Goal: Information Seeking & Learning: Check status

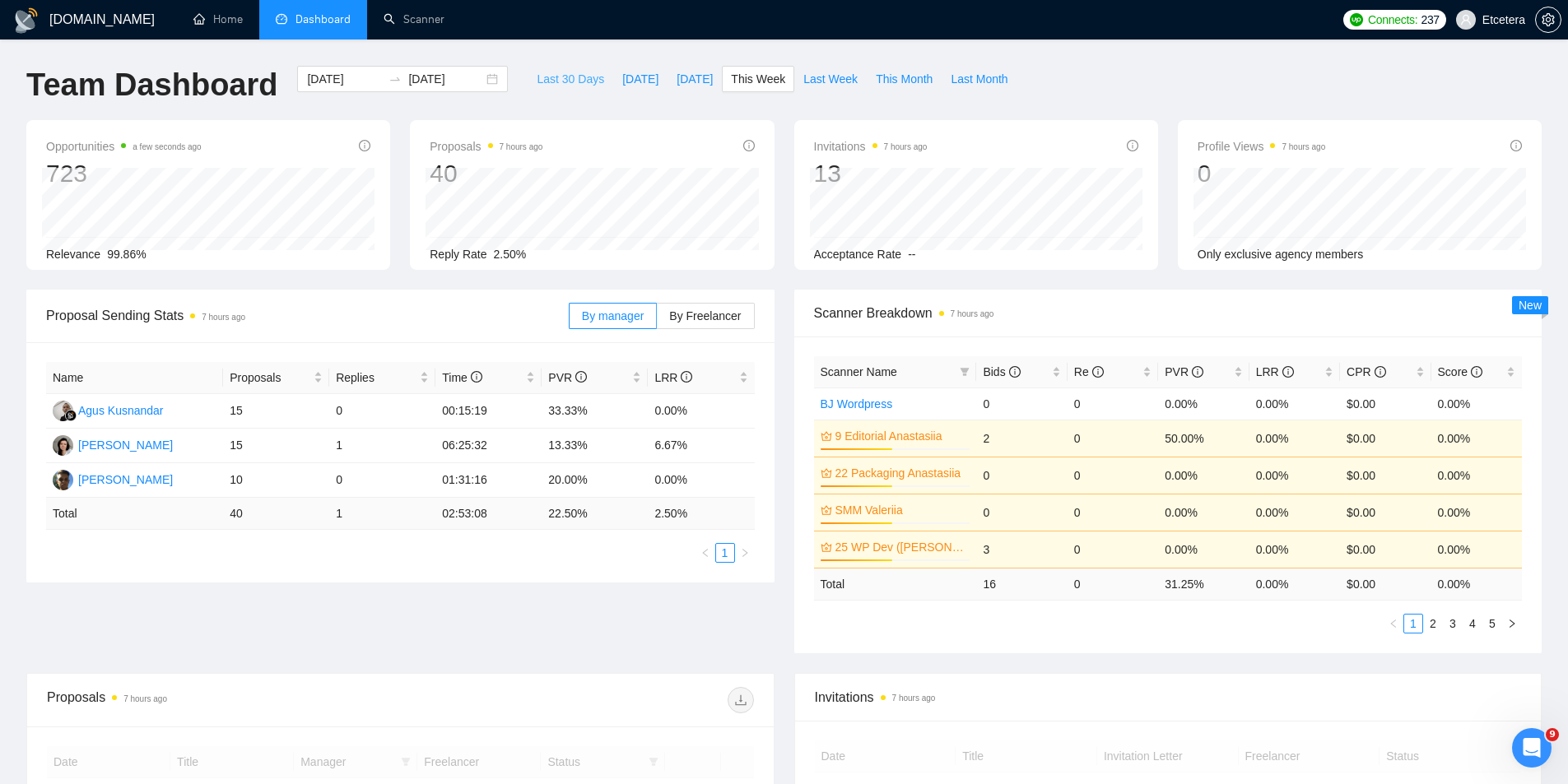
click at [550, 73] on span "Last 30 Days" at bounding box center [569, 78] width 68 height 18
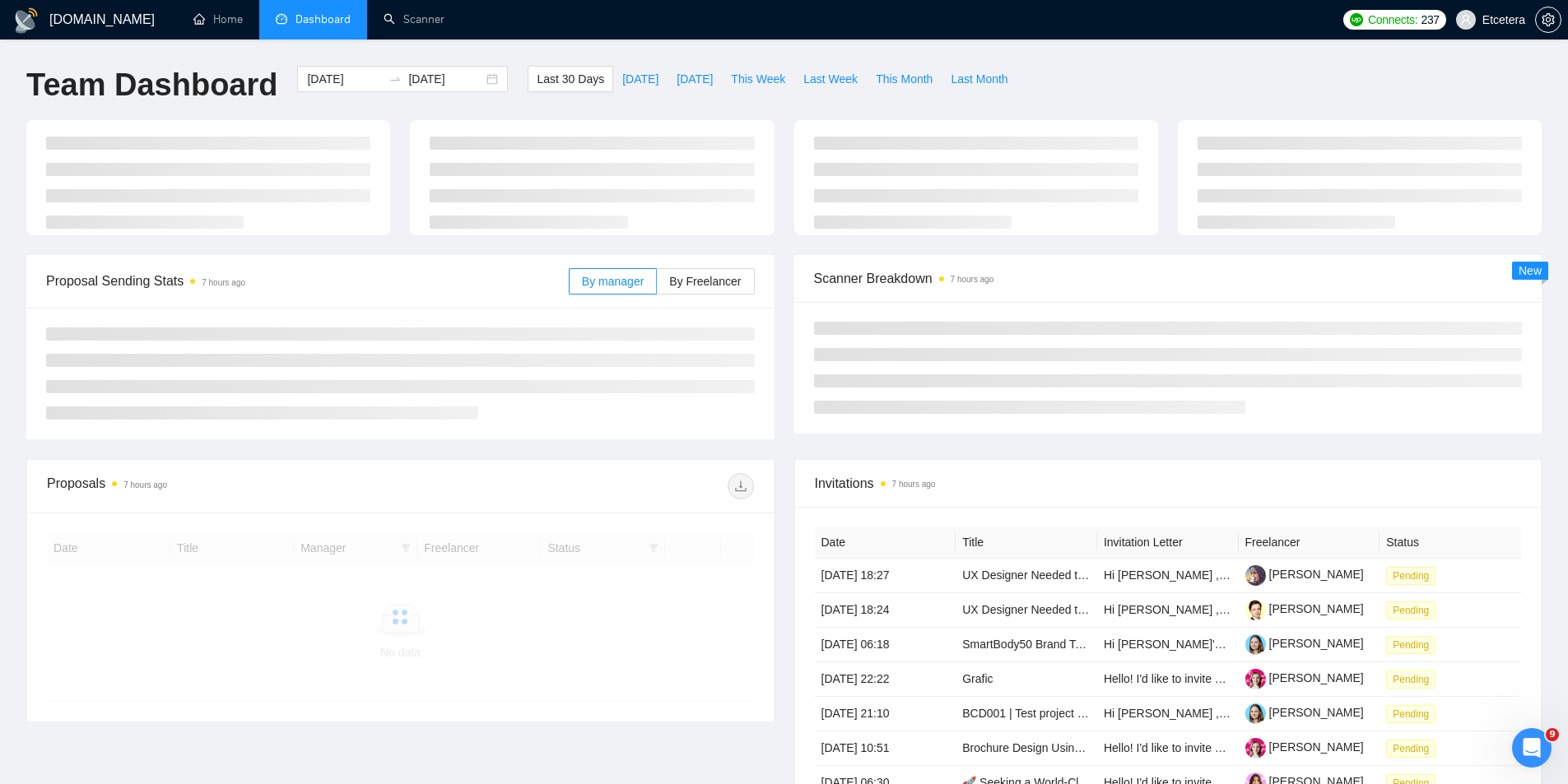
type input "[DATE]"
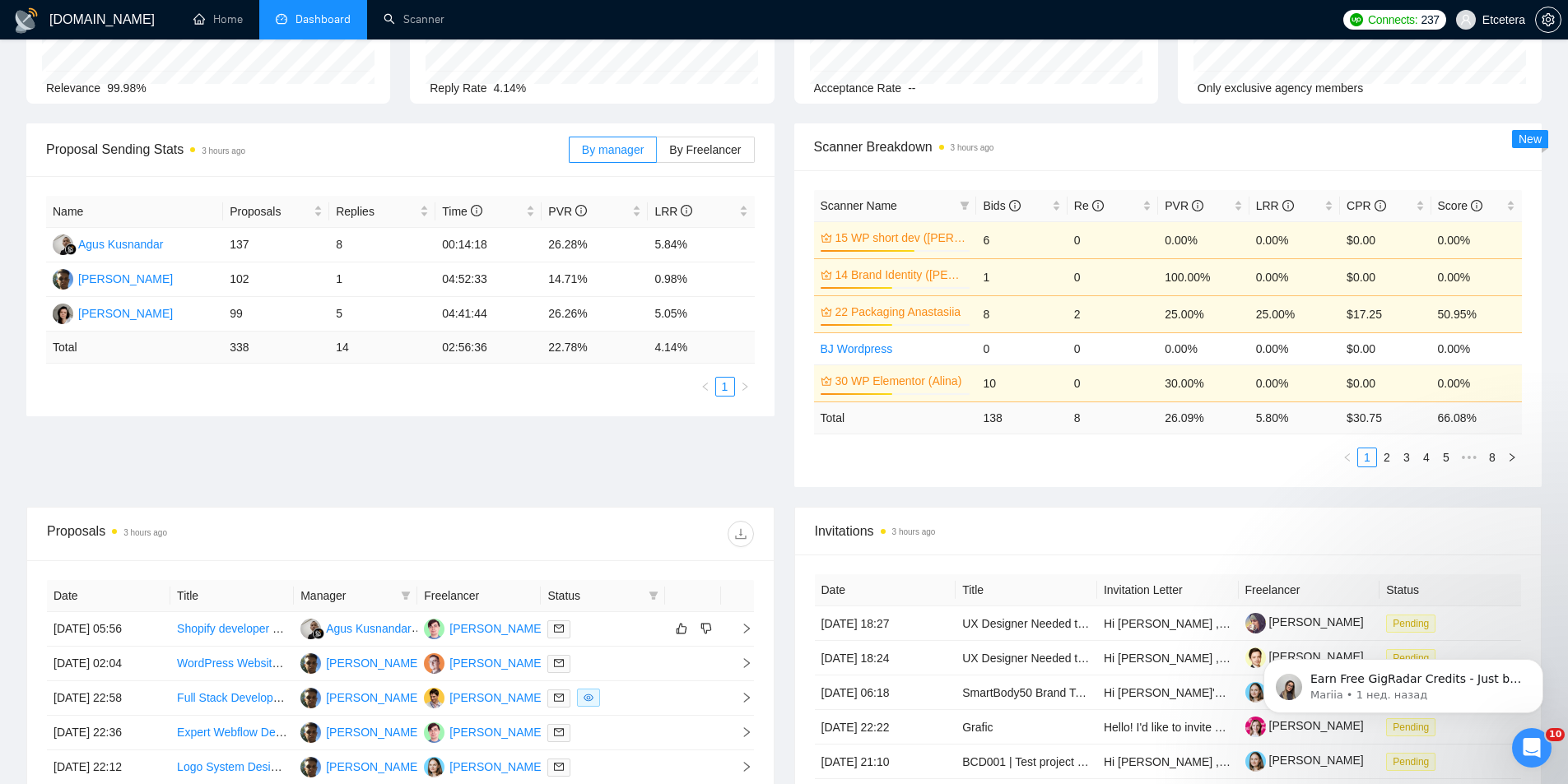
scroll to position [82, 0]
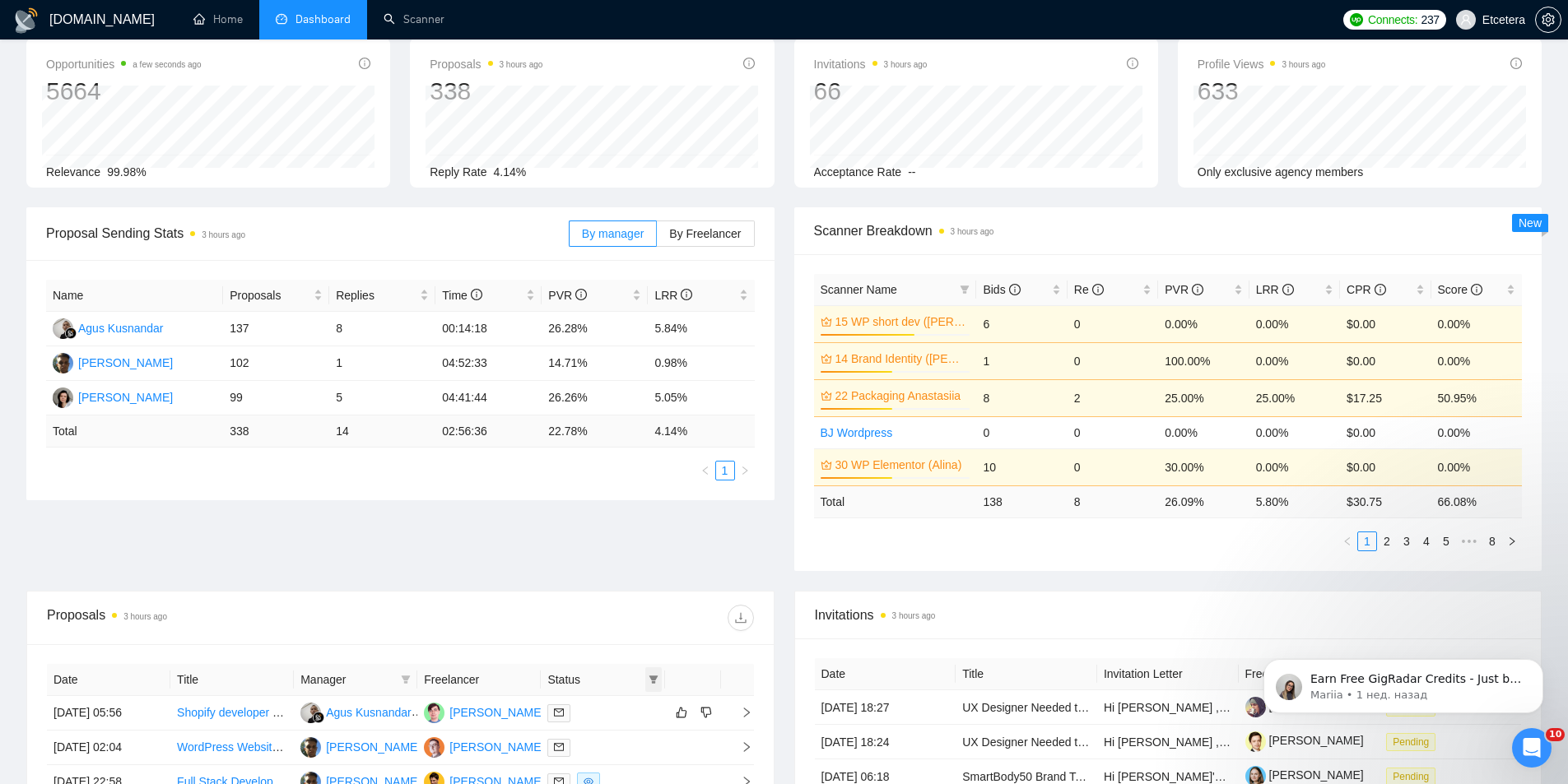
click at [648, 678] on icon "filter" at bounding box center [653, 679] width 10 height 10
click at [608, 704] on span "Chat" at bounding box center [601, 709] width 31 height 13
checkbox input "true"
click at [603, 589] on div "Proposal Sending Stats 3 hours ago By manager By Freelancer Name Proposals Repl…" at bounding box center [784, 398] width 1535 height 384
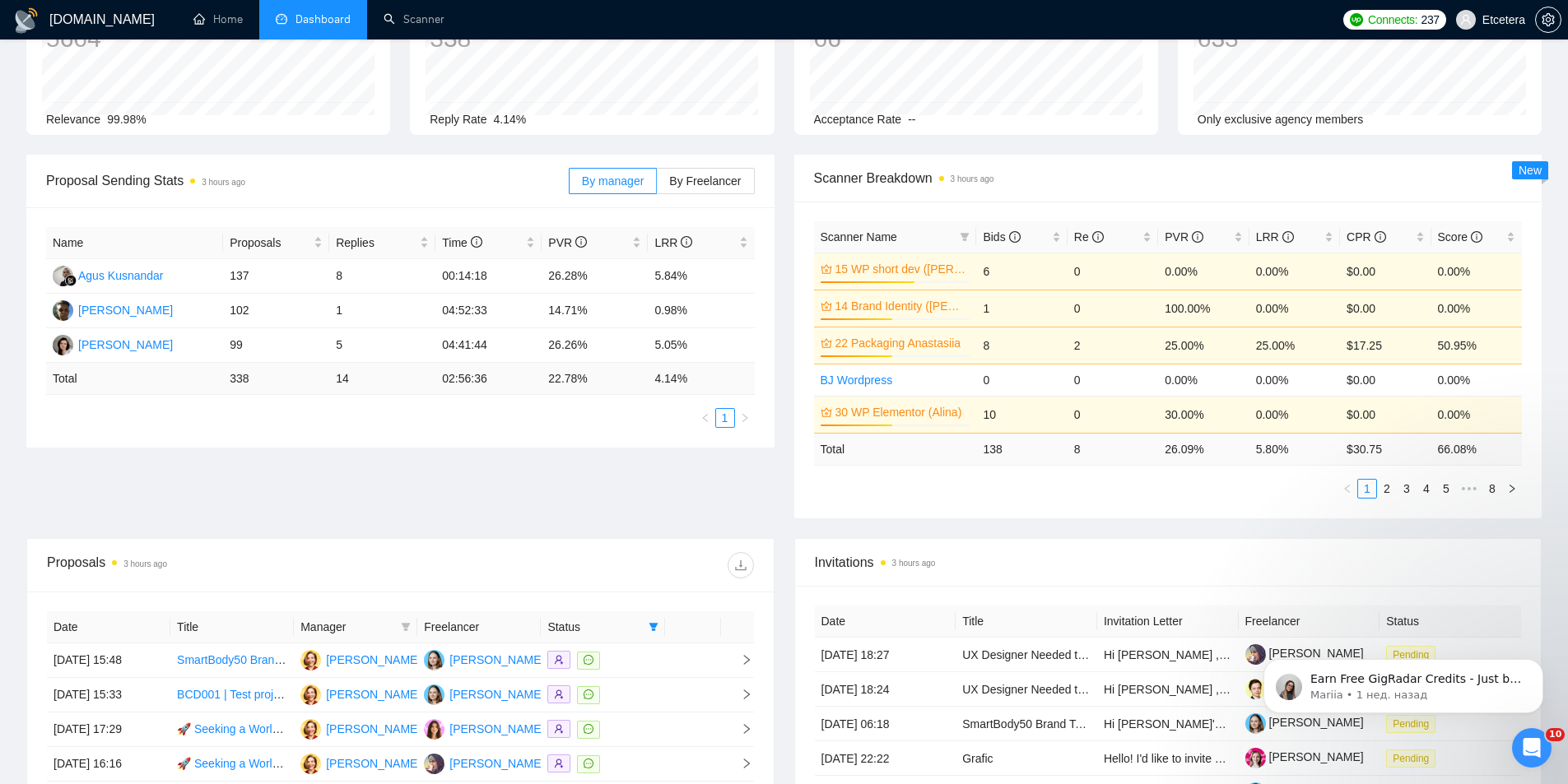
scroll to position [165, 0]
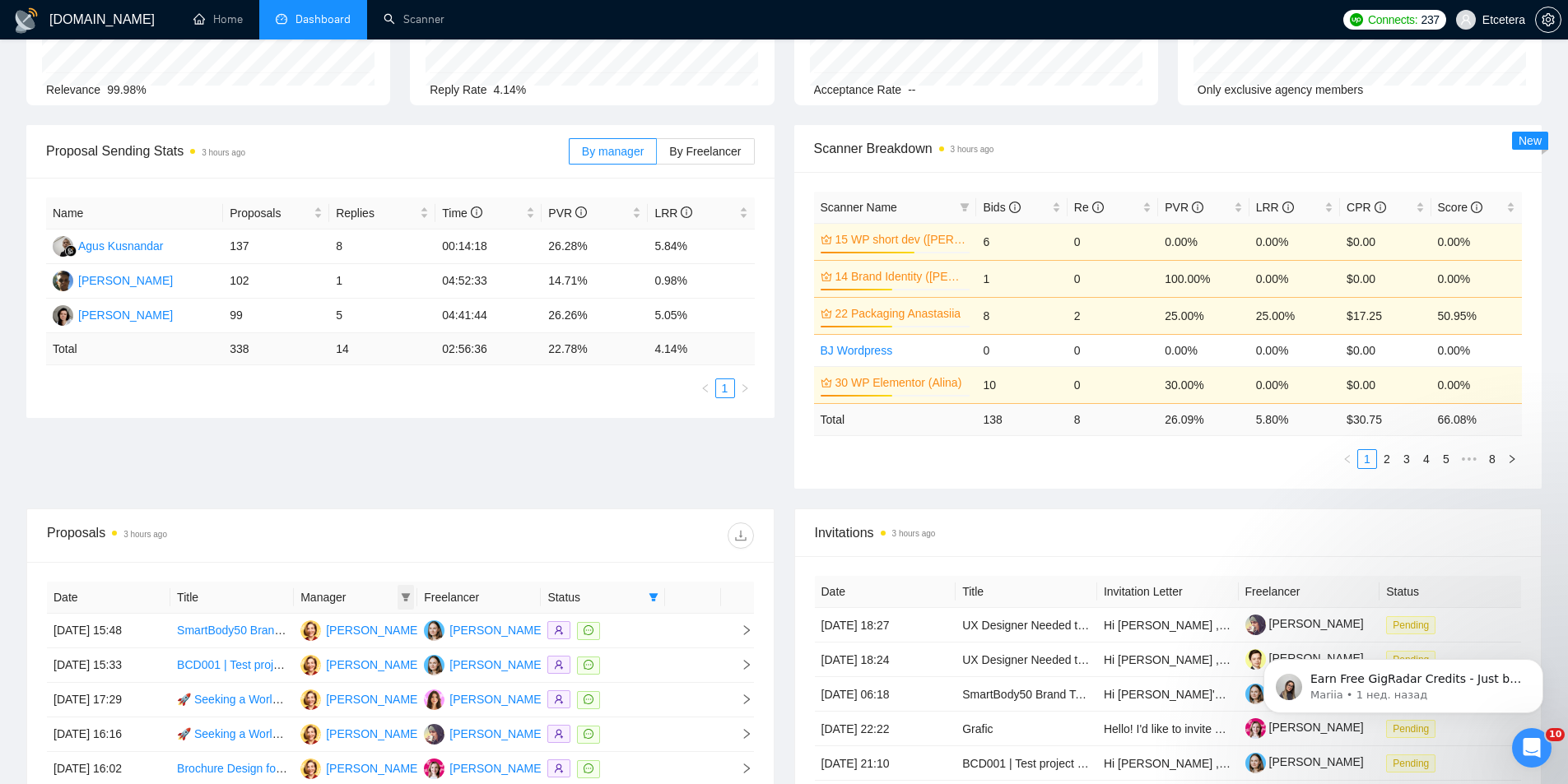
click at [407, 597] on icon "filter" at bounding box center [406, 597] width 9 height 8
click at [345, 623] on span "[PERSON_NAME]" at bounding box center [350, 628] width 94 height 13
checkbox input "true"
click at [399, 509] on div "Proposals 3 hours ago" at bounding box center [401, 536] width 707 height 53
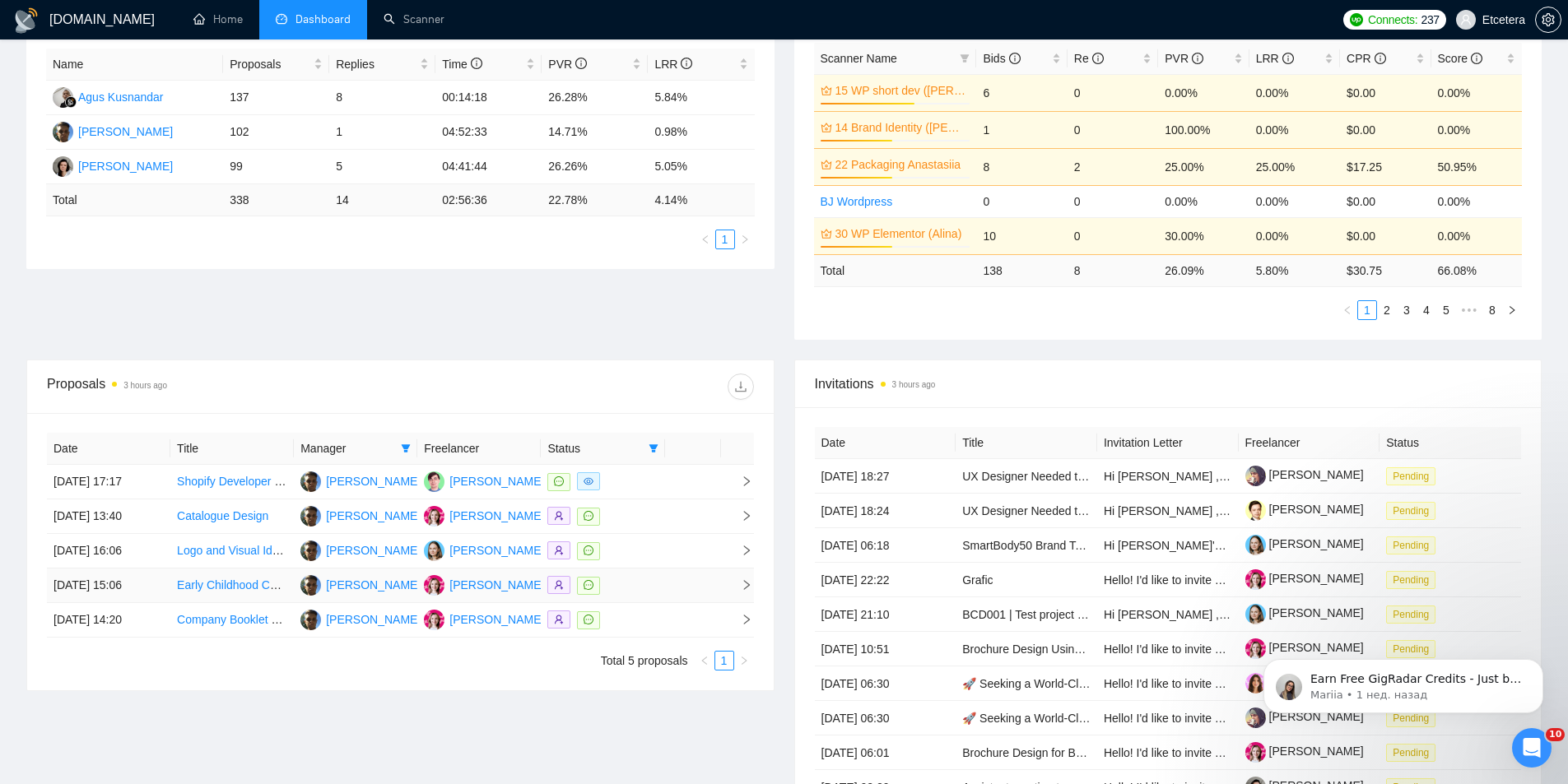
scroll to position [329, 0]
